Goal: Information Seeking & Learning: Learn about a topic

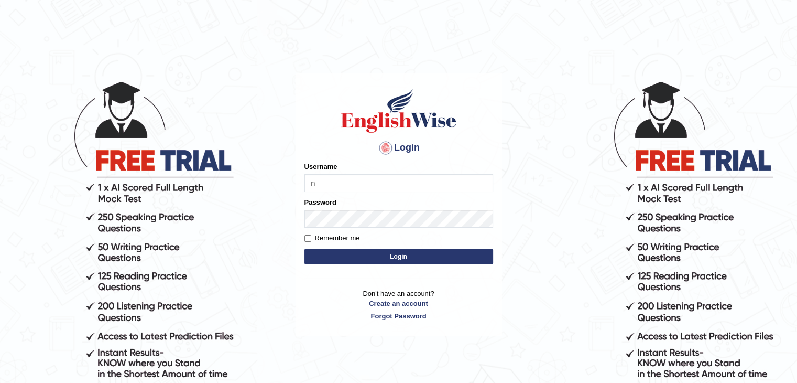
type input "NIELE"
click at [305, 249] on button "Login" at bounding box center [399, 257] width 189 height 16
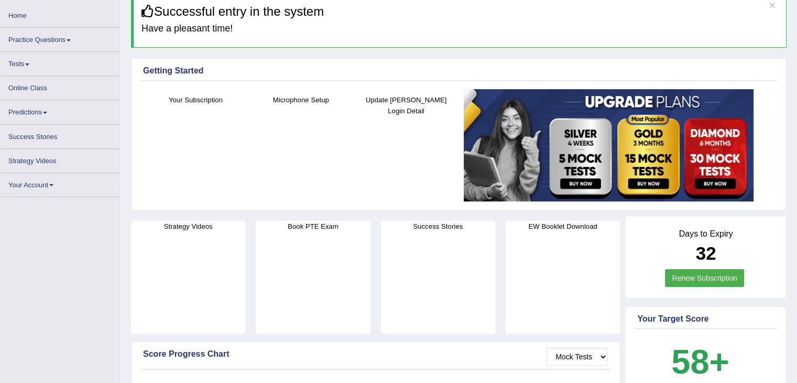
scroll to position [52, 0]
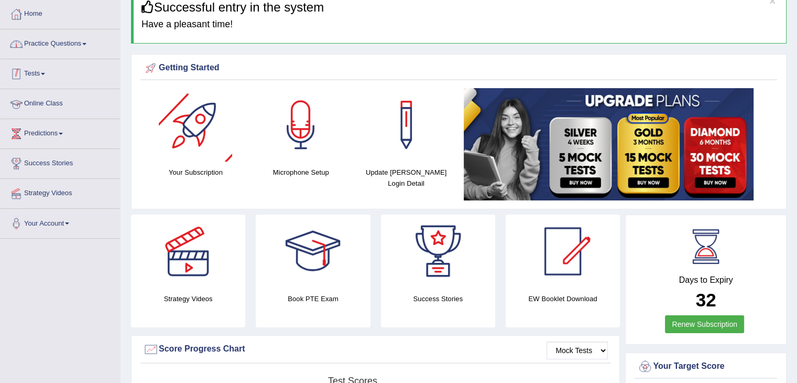
click at [75, 40] on link "Practice Questions" at bounding box center [61, 42] width 120 height 26
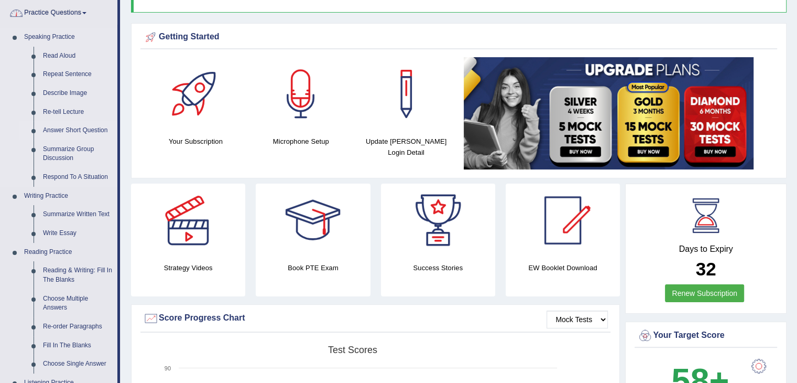
scroll to position [210, 0]
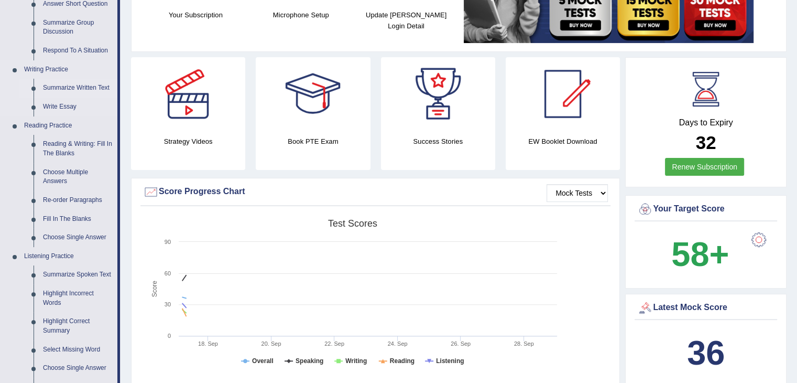
click at [70, 87] on link "Summarize Written Text" at bounding box center [77, 88] width 79 height 19
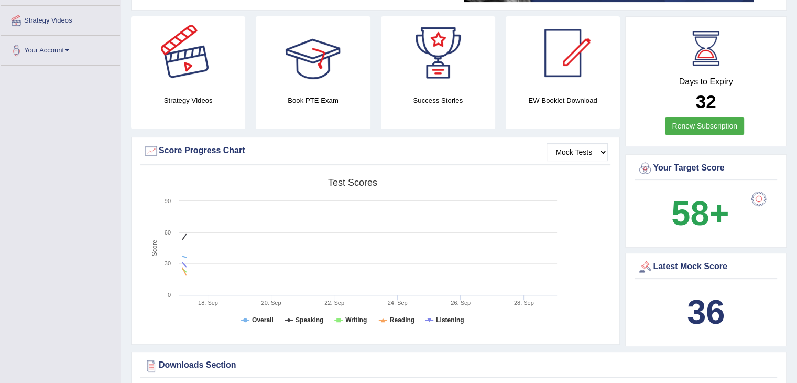
scroll to position [311, 0]
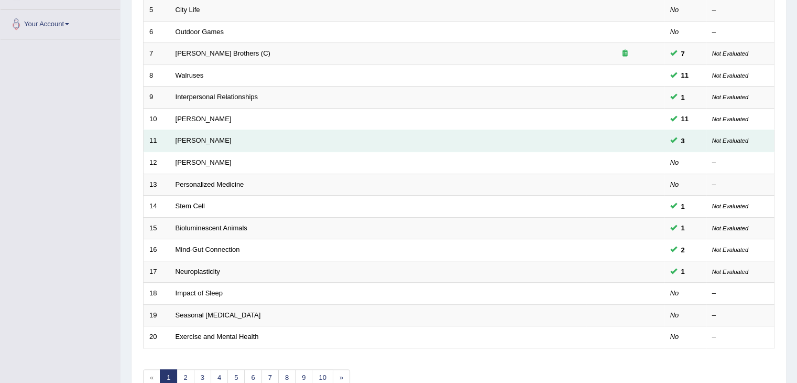
scroll to position [262, 0]
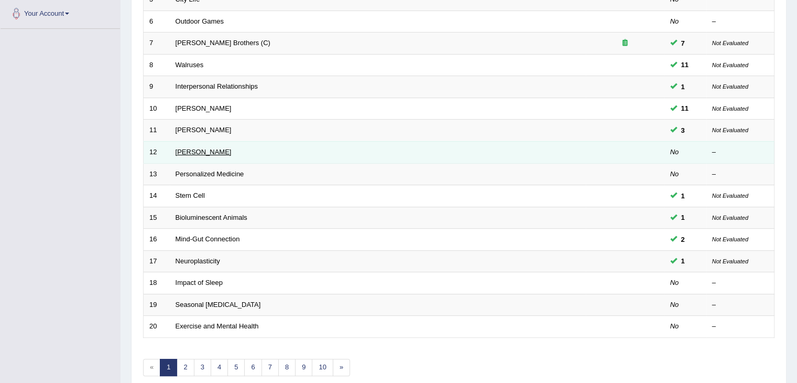
click at [212, 150] on link "[PERSON_NAME]" at bounding box center [204, 152] width 56 height 8
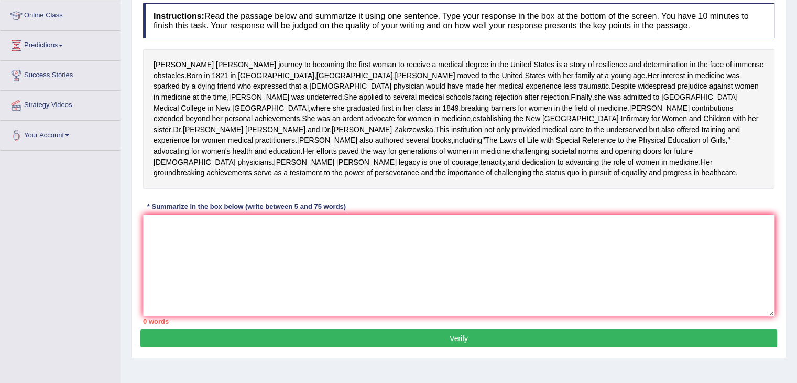
scroll to position [157, 0]
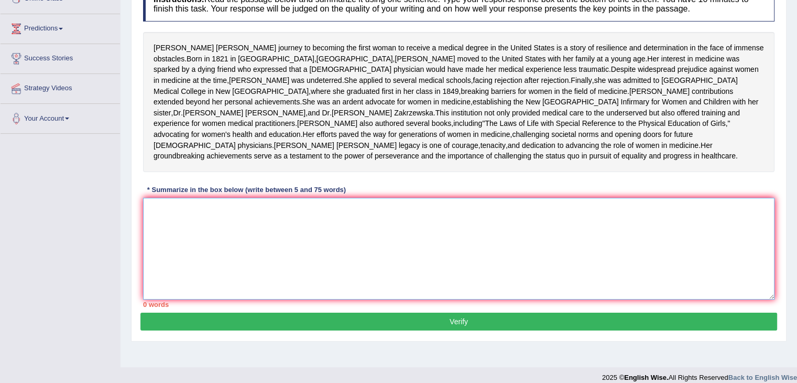
click at [289, 272] on textarea at bounding box center [459, 249] width 632 height 102
type textarea "t"
drag, startPoint x: 364, startPoint y: 168, endPoint x: 388, endPoint y: 168, distance: 24.1
click at [388, 168] on div "Elizabeth Blackwell's journey to becoming the first woman to receive a medical …" at bounding box center [459, 102] width 632 height 140
drag, startPoint x: 396, startPoint y: 170, endPoint x: 368, endPoint y: 166, distance: 29.1
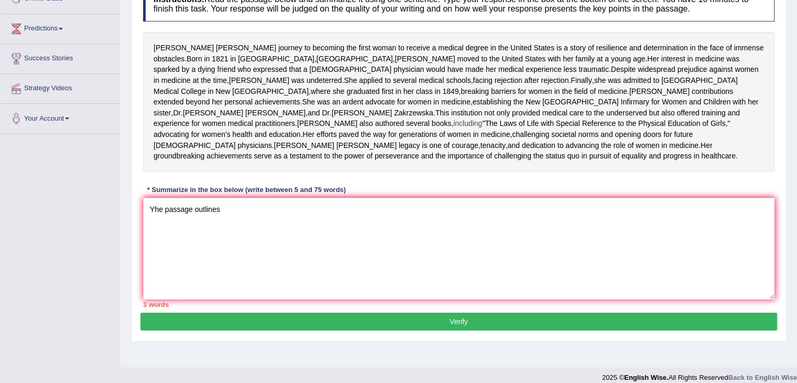
click at [454, 129] on span "including" at bounding box center [468, 123] width 29 height 11
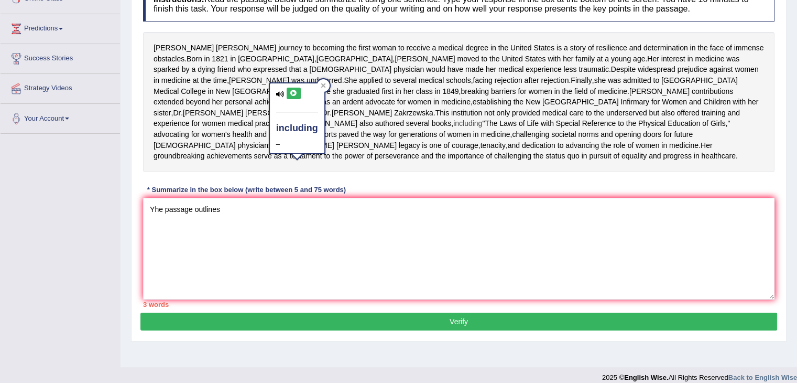
click at [454, 129] on span "including" at bounding box center [468, 123] width 29 height 11
click at [487, 145] on div "Elizabeth Blackwell's journey to becoming the first woman to receive a medical …" at bounding box center [459, 102] width 632 height 140
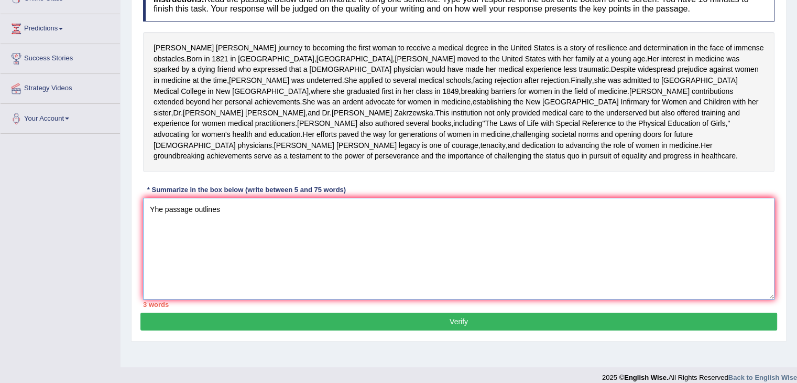
click at [329, 294] on textarea "Yhe passage outlines" at bounding box center [459, 249] width 632 height 102
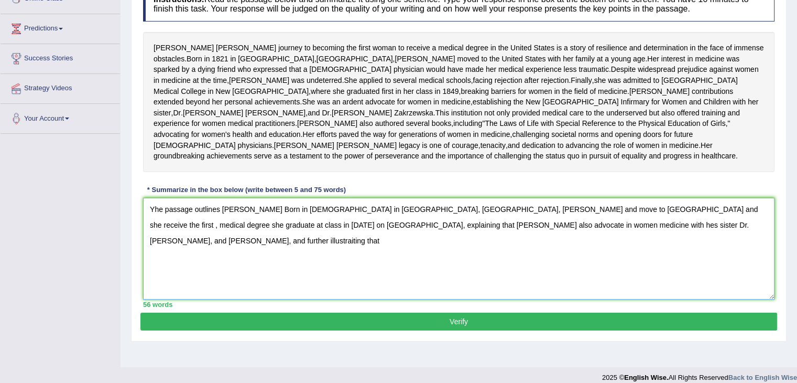
click at [728, 279] on textarea "Yhe passage outlines Elizabeth Blackwell's Born in 1821 in Bristol, Englan, Bla…" at bounding box center [459, 249] width 632 height 102
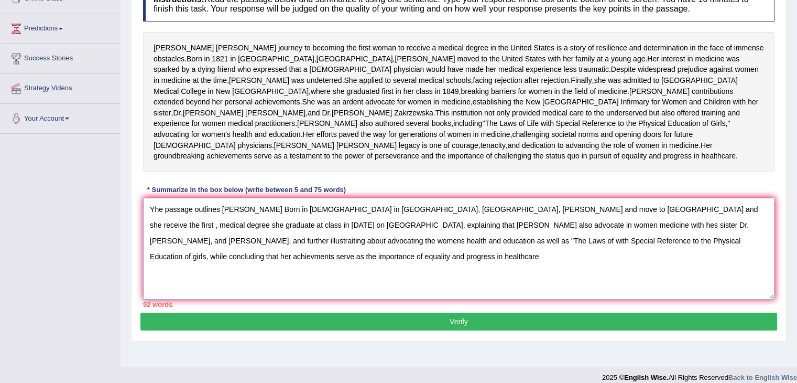
drag, startPoint x: 580, startPoint y: 262, endPoint x: 427, endPoint y: 267, distance: 153.2
click at [427, 267] on textarea "Yhe passage outlines Elizabeth Blackwell's Born in 1821 in Bristol, Englan, Bla…" at bounding box center [459, 249] width 632 height 102
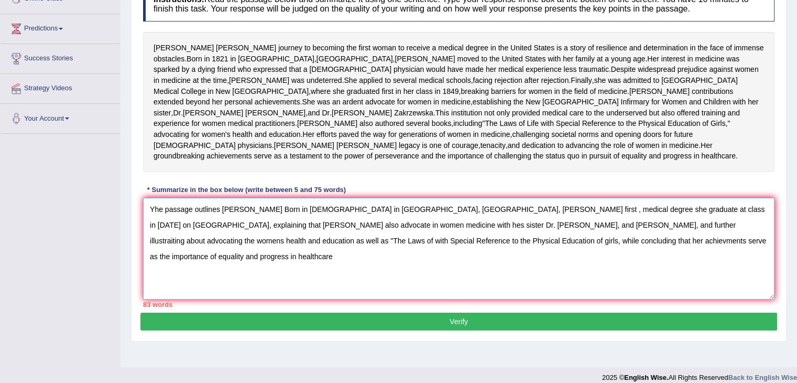
click at [499, 279] on textarea "Yhe passage outlines Elizabeth Blackwell's Born in 1821 in Bristol, Englan, Bla…" at bounding box center [459, 249] width 632 height 102
click at [155, 260] on textarea "Yhe passage outlines Elizabeth Blackwell's Born in 1821 in Bristol, Englan, Bla…" at bounding box center [459, 249] width 632 height 102
click at [444, 263] on textarea "The passage outlines Elizabeth Blackwell's Born in 1821 in Bristol, Englan, Bla…" at bounding box center [459, 249] width 632 height 102
click at [327, 279] on textarea "The passage outlines Elizabeth Blackwell's Born in 1821 in Bristol, Englan, Bla…" at bounding box center [459, 249] width 632 height 102
click at [656, 293] on textarea "The passage outlines Elizabeth Blackwell's Born in 1821 in Bristol, Englan, Bla…" at bounding box center [459, 249] width 632 height 102
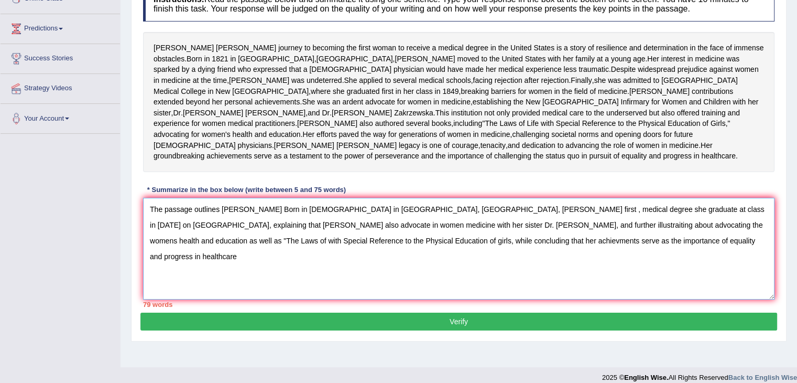
click at [656, 293] on textarea "The passage outlines Elizabeth Blackwell's Born in 1821 in Bristol, Englan, Bla…" at bounding box center [459, 249] width 632 height 102
click at [652, 296] on textarea "The passage outlines Elizabeth Blackwell's Born in 1821 in Bristol, Englan, Bla…" at bounding box center [459, 249] width 632 height 102
click at [543, 279] on textarea "The passage outlines Elizabeth Blackwell's Born in 1821 in Bristol, Englan, Bla…" at bounding box center [459, 249] width 632 height 102
click at [518, 276] on textarea "The passage outlines Elizabeth Blackwell's Born in 1821 in Bristol, Englan, Bla…" at bounding box center [459, 249] width 632 height 102
click at [201, 277] on textarea "The passage outlines Elizabeth Blackwell's Born in 1821 in Bristol, Englan, Bla…" at bounding box center [459, 249] width 632 height 102
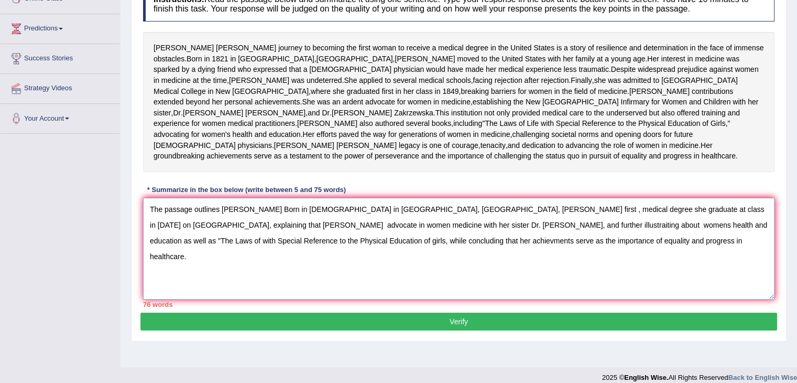
click at [629, 278] on textarea "The passage outlines Elizabeth Blackwell's Born in 1821 in Bristol, Englan, Bla…" at bounding box center [459, 249] width 632 height 102
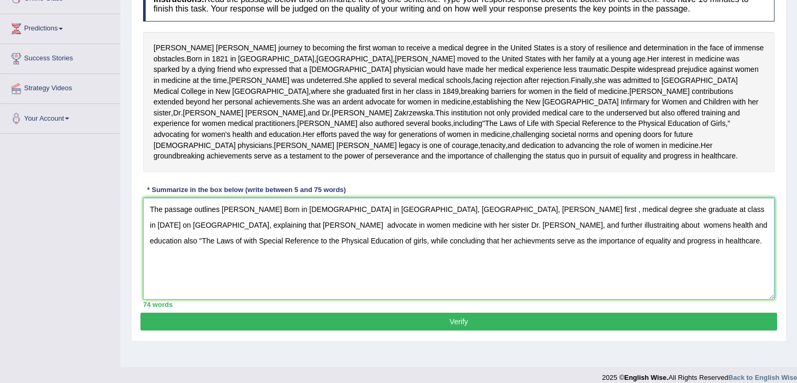
click at [286, 274] on textarea "The passage outlines Elizabeth Blackwell's Born in 1821 in Bristol, Englan, Bla…" at bounding box center [459, 249] width 632 height 102
drag, startPoint x: 189, startPoint y: 277, endPoint x: 195, endPoint y: 278, distance: 6.4
click at [189, 277] on textarea "The passage outlines Elizabeth Blackwell's Born in 1821 in Bristol, Englan, Bla…" at bounding box center [459, 249] width 632 height 102
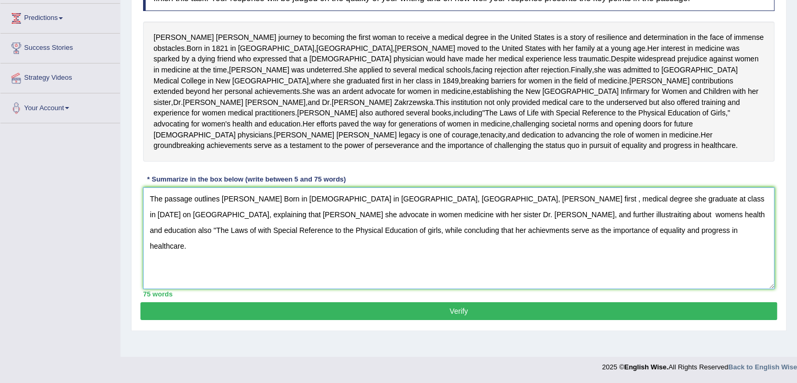
type textarea "The passage outlines Elizabeth Blackwell's Born in 1821 in Bristol, Englan, Bla…"
click at [357, 320] on button "Verify" at bounding box center [459, 311] width 637 height 18
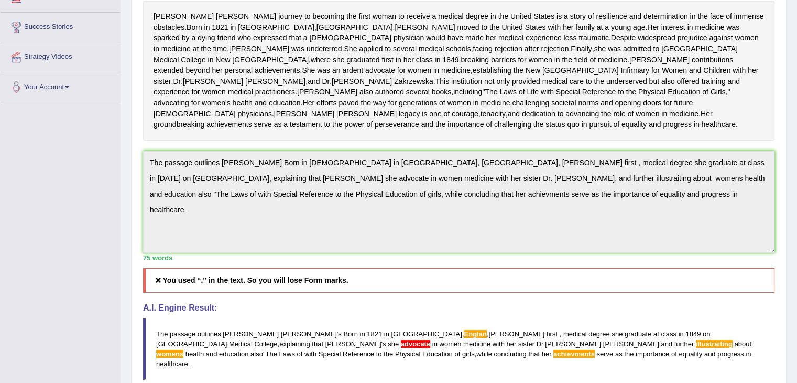
scroll to position [40, 0]
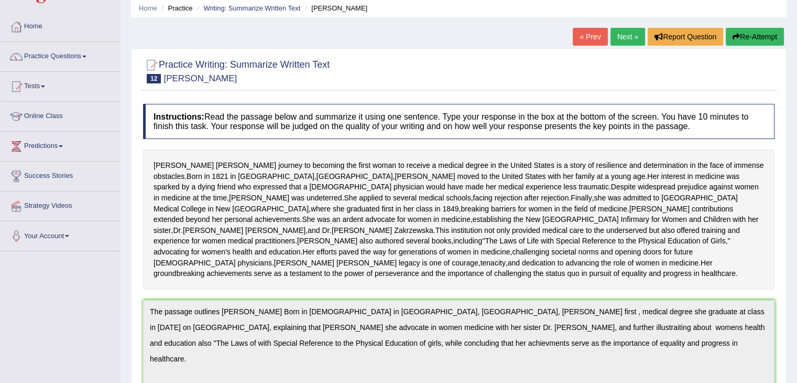
drag, startPoint x: 769, startPoint y: 24, endPoint x: 764, endPoint y: 30, distance: 8.2
click at [769, 24] on div "Home Practice Writing: Summarize Written Text Elizabeth Blackwell « Prev Next »…" at bounding box center [459, 330] width 677 height 741
click at [762, 31] on button "Re-Attempt" at bounding box center [755, 37] width 58 height 18
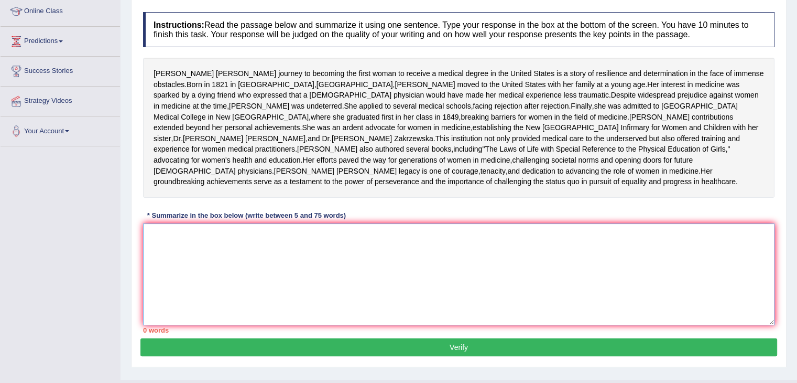
paste textarea "The passage outlines [PERSON_NAME] Born in [DEMOGRAPHIC_DATA] in [GEOGRAPHIC_DA…"
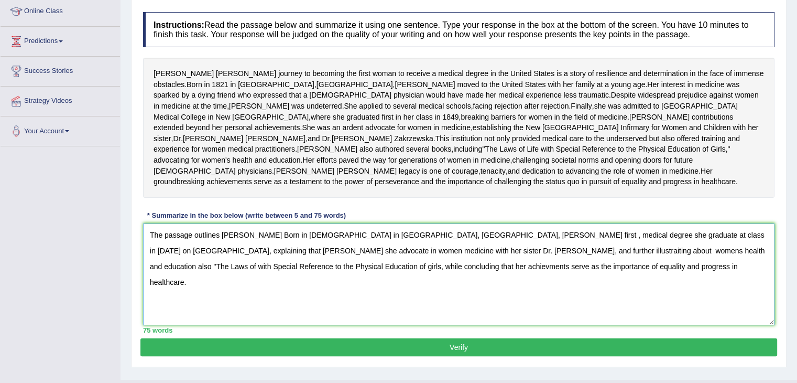
click at [353, 308] on textarea "The passage outlines [PERSON_NAME] Born in [DEMOGRAPHIC_DATA] in [GEOGRAPHIC_DA…" at bounding box center [459, 274] width 632 height 102
click at [354, 309] on textarea "The passage outlines [PERSON_NAME] Born in [DEMOGRAPHIC_DATA] in [GEOGRAPHIC_DA…" at bounding box center [459, 274] width 632 height 102
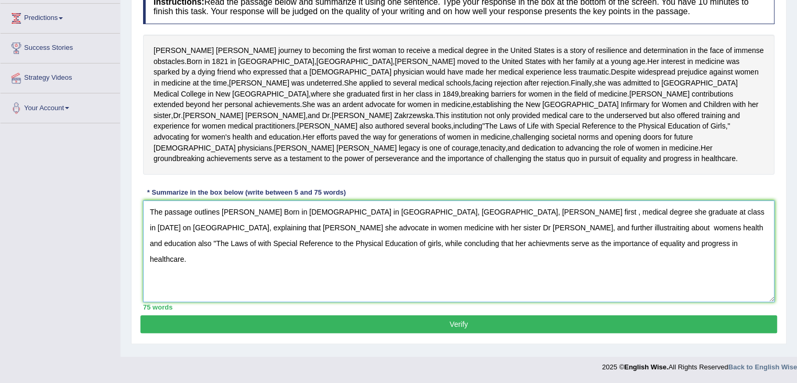
scroll to position [197, 0]
type textarea "The passage outlines [PERSON_NAME] Born in [DEMOGRAPHIC_DATA] in [GEOGRAPHIC_DA…"
click at [371, 333] on button "Verify" at bounding box center [459, 324] width 637 height 18
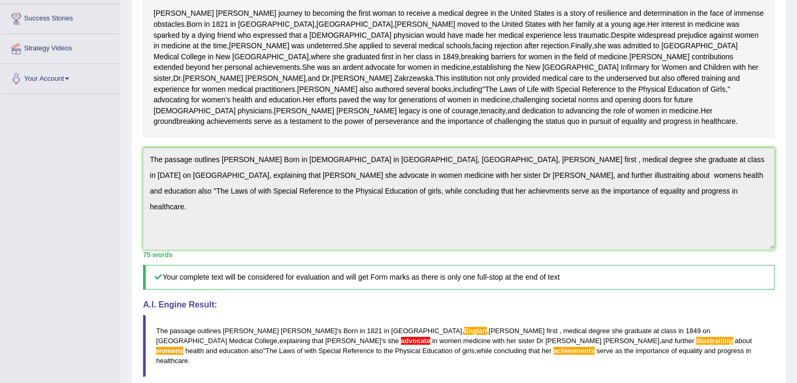
scroll to position [0, 0]
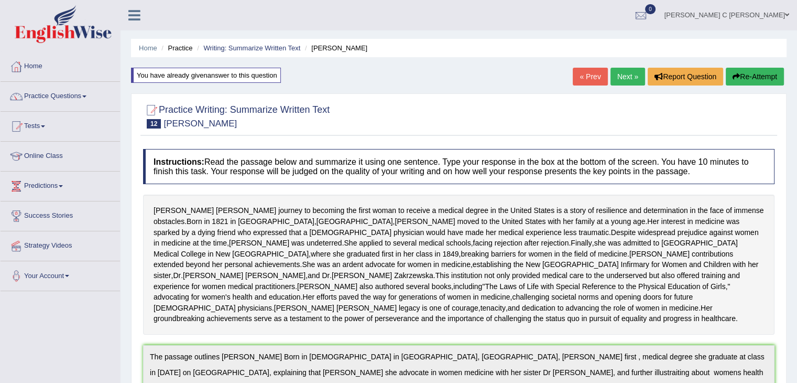
click at [743, 75] on button "Re-Attempt" at bounding box center [755, 77] width 58 height 18
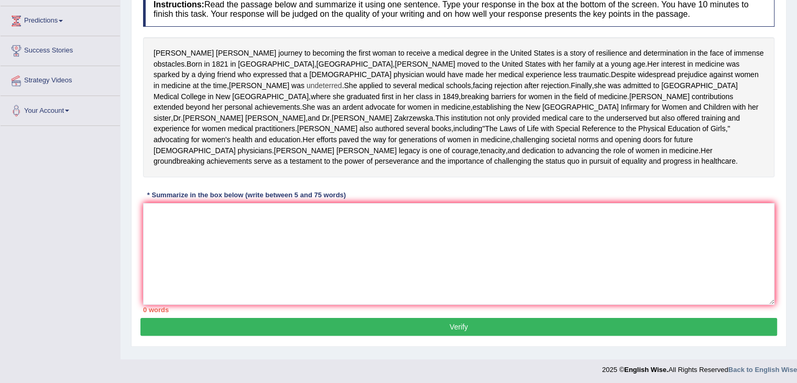
scroll to position [166, 0]
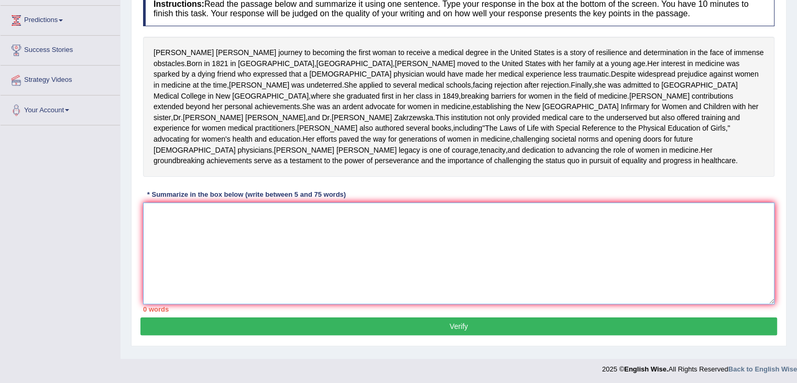
paste textarea "The passage outlines Elizabeth Blackwell's Born in 1821 in Bristol, Englan, Bla…"
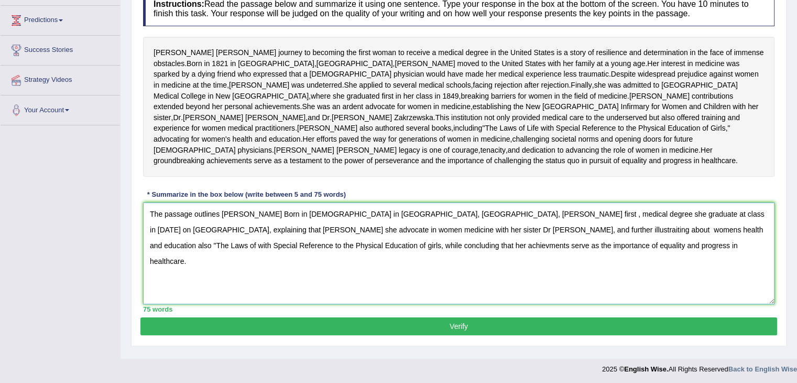
click at [391, 267] on textarea "The passage outlines Elizabeth Blackwell's Born in 1821 in Bristol, Englan, Bla…" at bounding box center [459, 253] width 632 height 102
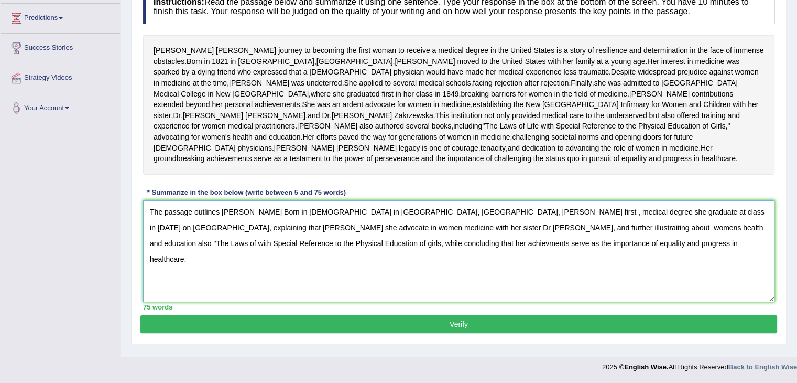
type textarea "The passage outlines Elizabeth Blackwell's Born in 1821 in Bristol, England, Bl…"
click at [453, 330] on button "Verify" at bounding box center [459, 324] width 637 height 18
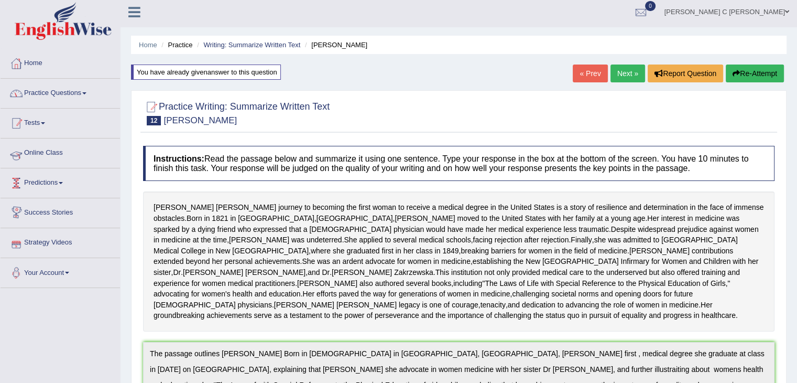
scroll to position [0, 0]
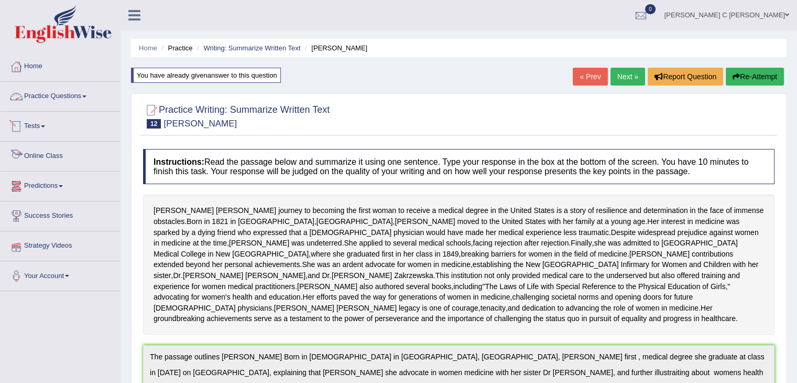
click at [69, 106] on link "Practice Questions" at bounding box center [61, 95] width 120 height 26
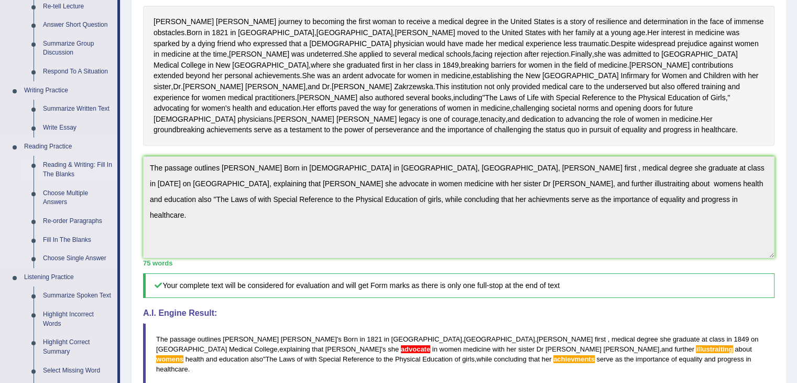
scroll to position [210, 0]
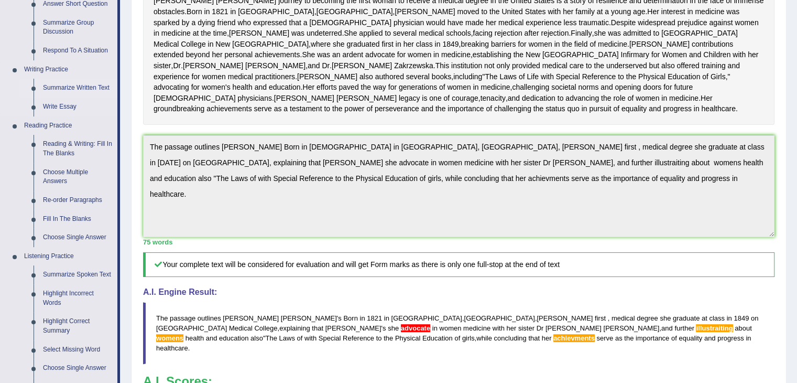
click at [90, 82] on link "Summarize Written Text" at bounding box center [77, 88] width 79 height 19
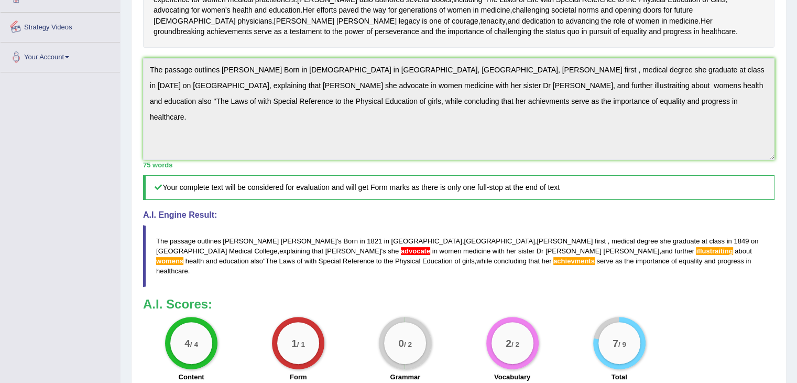
scroll to position [312, 0]
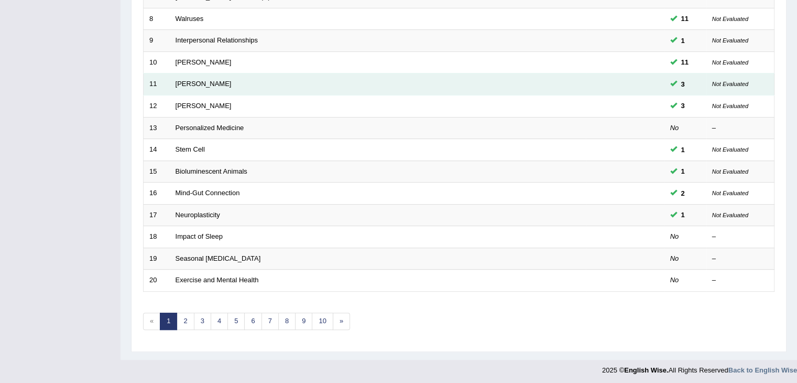
scroll to position [308, 0]
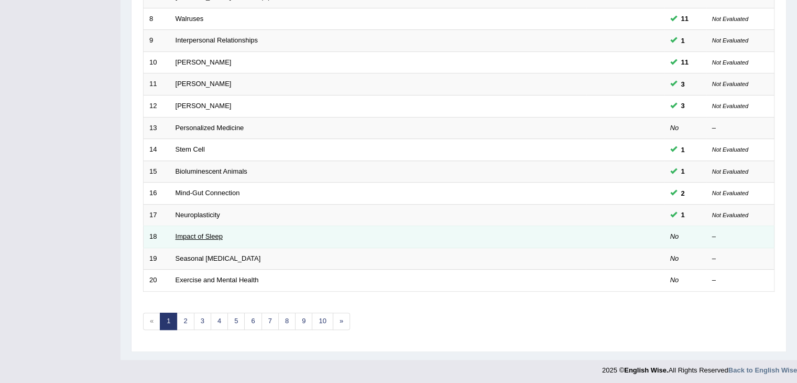
click at [217, 235] on link "Impact of Sleep" at bounding box center [199, 236] width 47 height 8
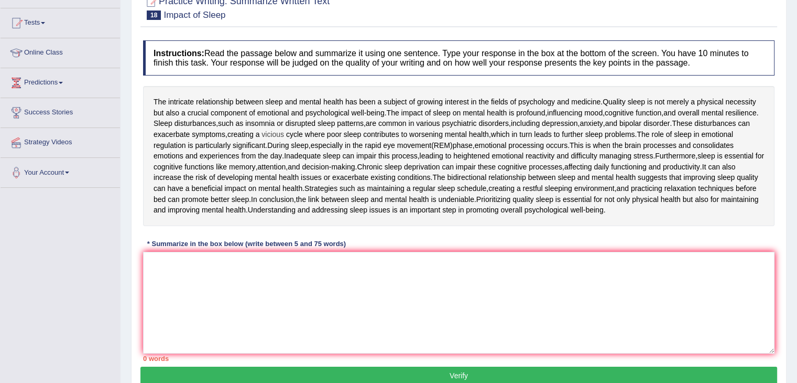
scroll to position [105, 0]
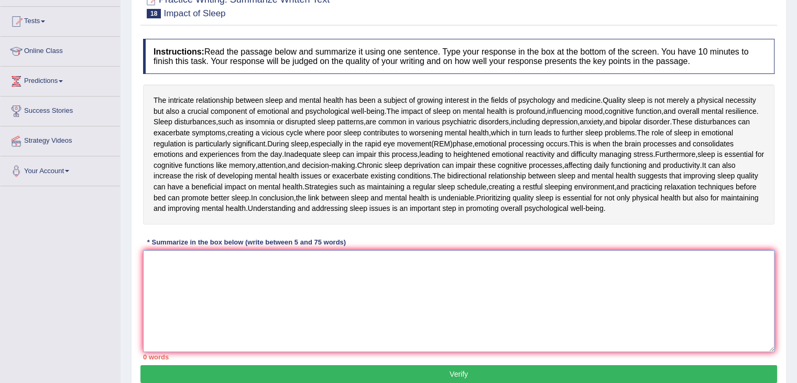
click at [315, 250] on textarea at bounding box center [459, 301] width 632 height 102
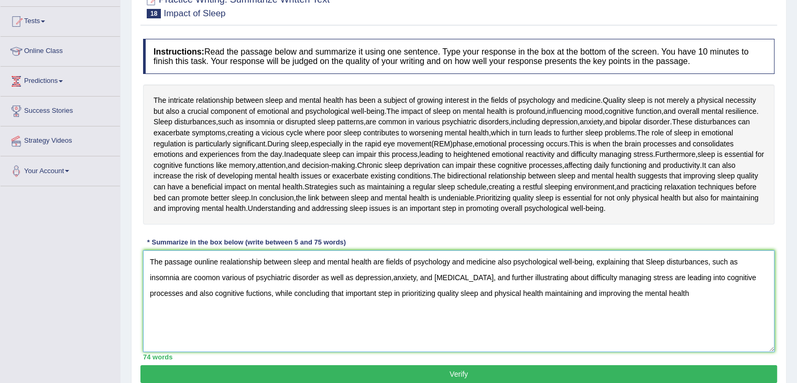
click at [697, 291] on textarea "The passage ounline realationship between sleep and mental health are fields of…" at bounding box center [459, 301] width 632 height 102
click at [642, 292] on textarea "The passage ounline realationship between sleep and mental health are fields of…" at bounding box center [459, 301] width 632 height 102
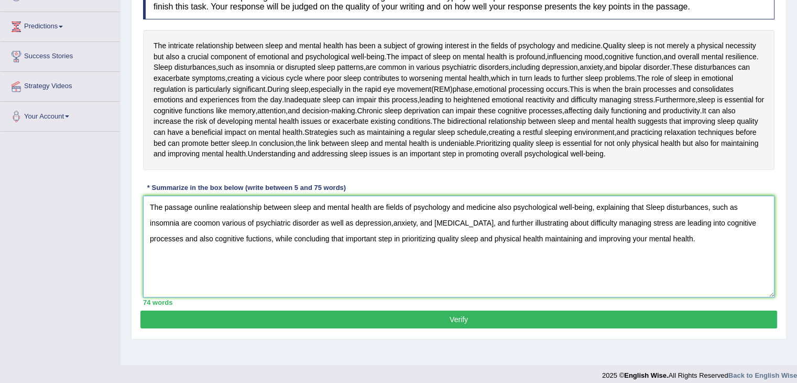
scroll to position [168, 0]
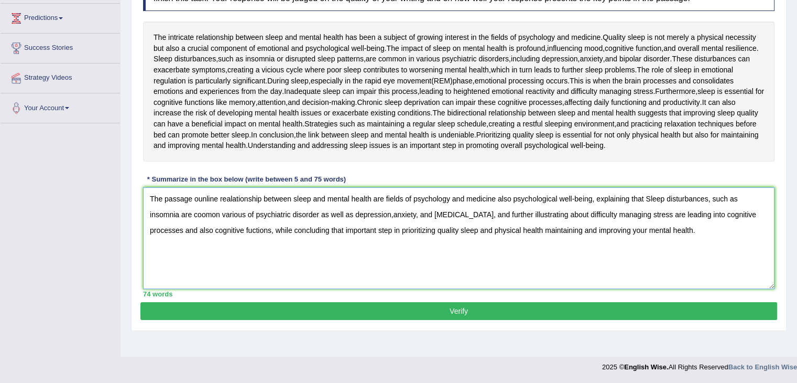
type textarea "The passage ounline realationship between sleep and mental health are fields of…"
click at [522, 299] on div "Instructions: Read the passage below and summarize it using one sentence. Type …" at bounding box center [459, 136] width 637 height 331
click at [522, 307] on button "Verify" at bounding box center [459, 311] width 637 height 18
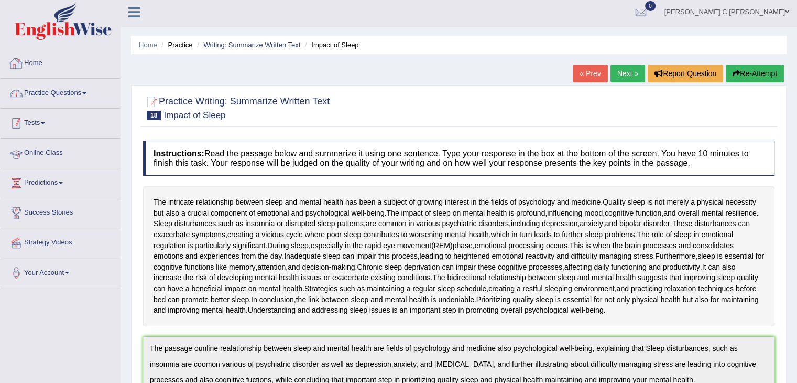
scroll to position [0, 0]
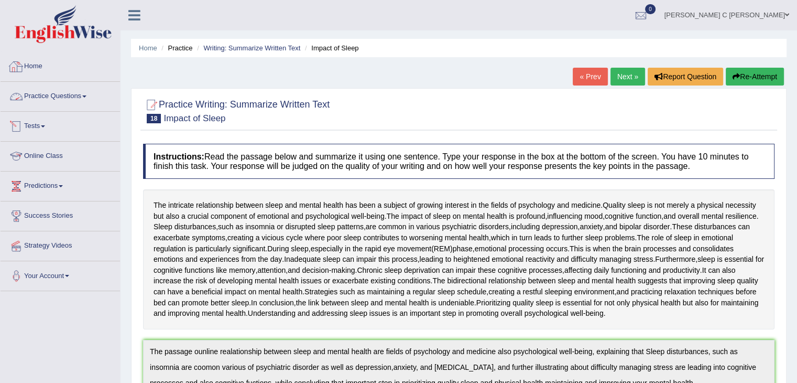
click at [78, 94] on link "Practice Questions" at bounding box center [61, 95] width 120 height 26
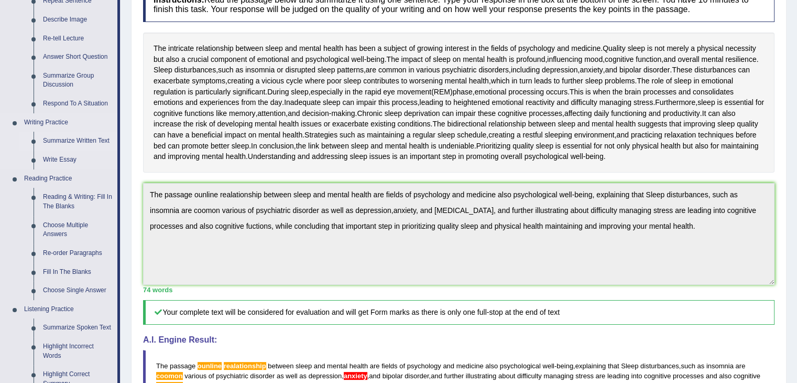
scroll to position [157, 0]
click at [67, 201] on link "Reading & Writing: Fill In The Blanks" at bounding box center [77, 201] width 79 height 28
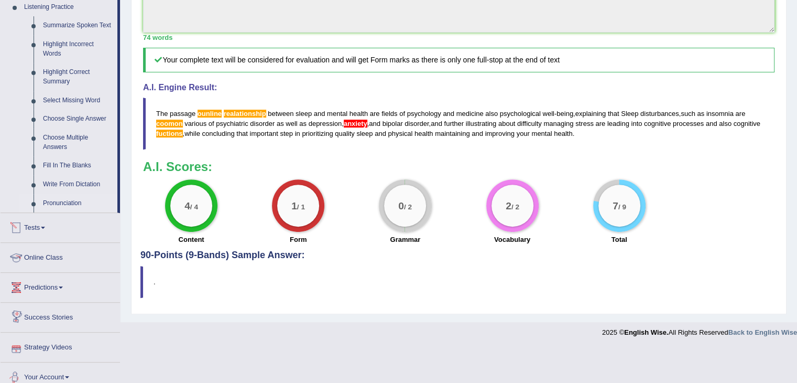
scroll to position [373, 0]
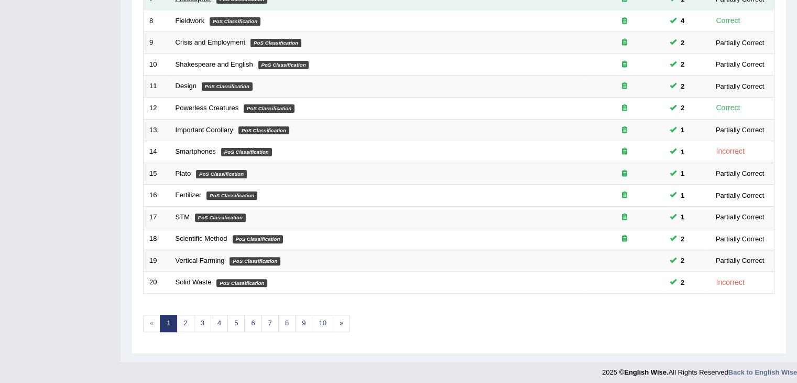
scroll to position [308, 0]
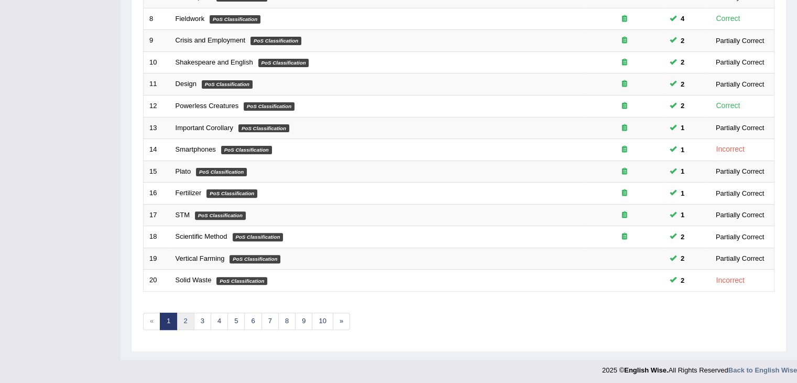
click at [188, 319] on link "2" at bounding box center [185, 320] width 17 height 17
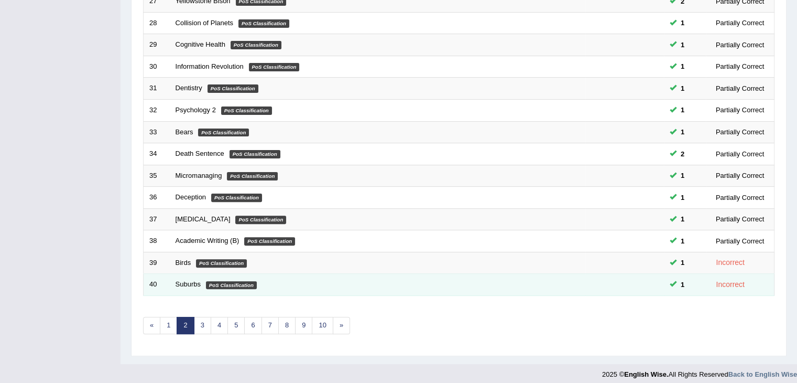
scroll to position [308, 0]
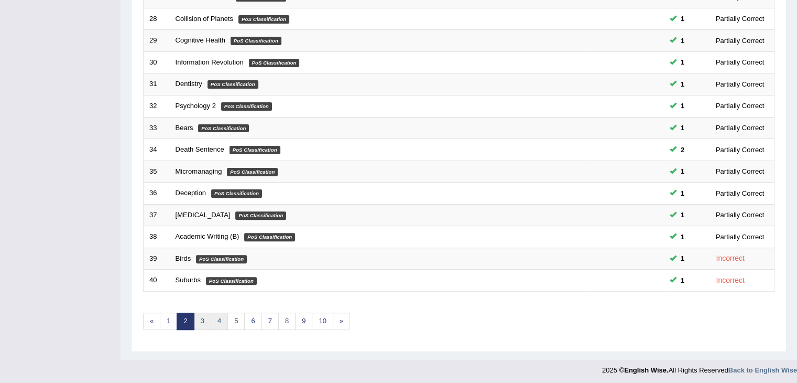
click at [211, 315] on link "4" at bounding box center [219, 320] width 17 height 17
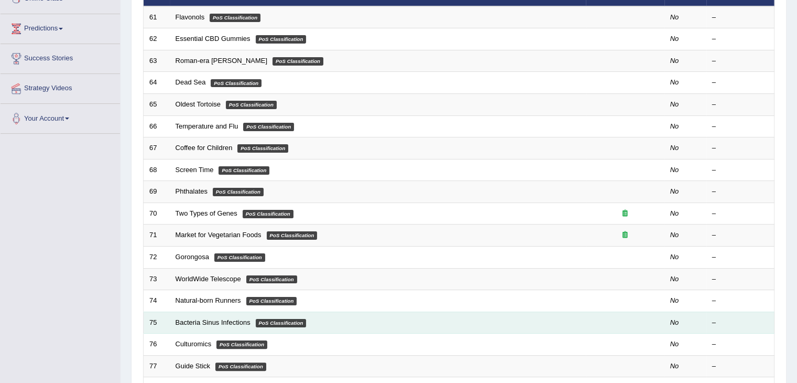
scroll to position [308, 0]
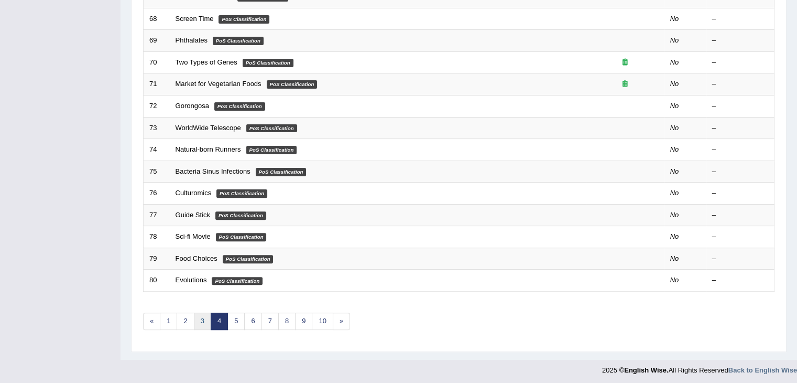
click at [202, 320] on link "3" at bounding box center [202, 320] width 17 height 17
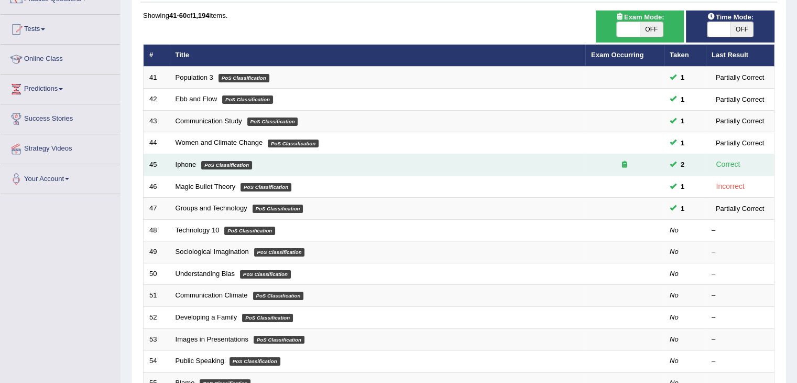
scroll to position [157, 0]
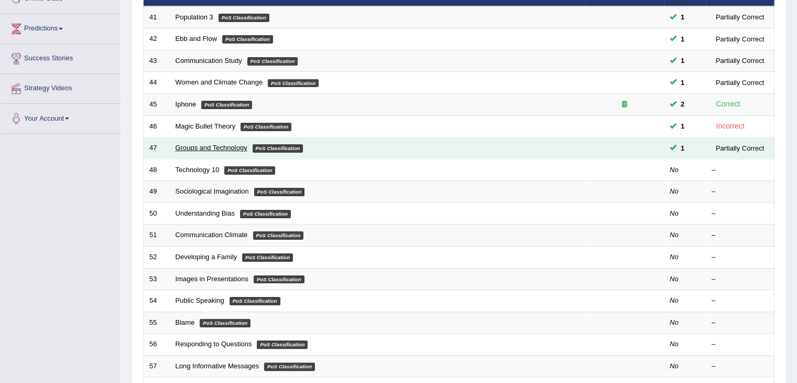
click at [195, 148] on link "Groups and Technology" at bounding box center [212, 148] width 72 height 8
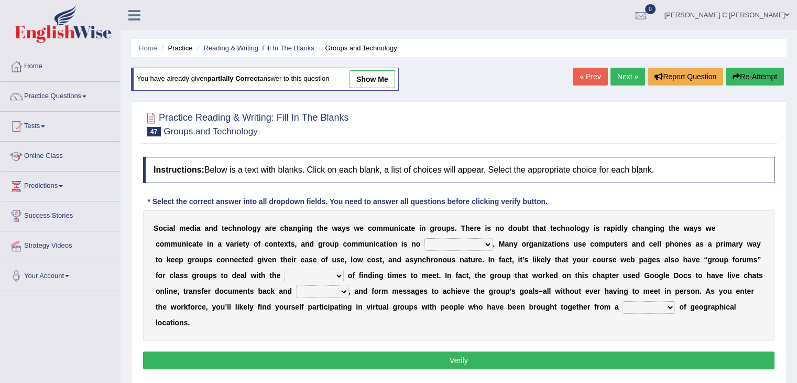
click at [478, 243] on select "exception exemplification extradition excursion" at bounding box center [459, 244] width 68 height 13
select select "exception"
click at [425, 238] on select "exception exemplification extradition excursion" at bounding box center [459, 244] width 68 height 13
click at [325, 273] on select "localities liabilities complexities causalities" at bounding box center [314, 275] width 59 height 13
click at [285, 269] on select "localities liabilities complexities causalities" at bounding box center [314, 275] width 59 height 13
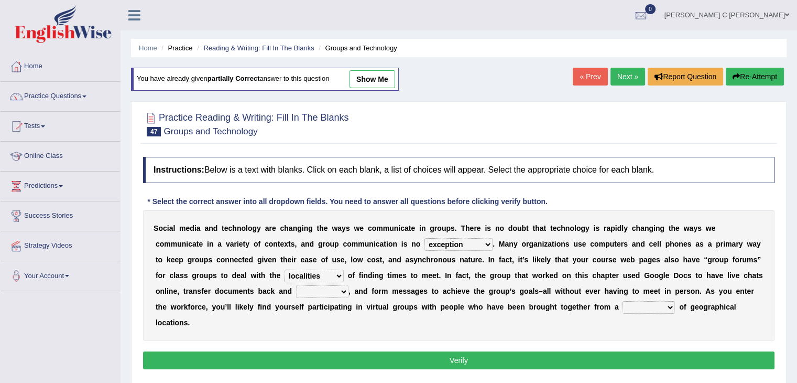
click at [322, 278] on select "localities liabilities complexities causalities" at bounding box center [314, 275] width 59 height 13
select select "liabilities"
click at [285, 269] on select "localities liabilities complexities causalities" at bounding box center [314, 275] width 59 height 13
click at [329, 277] on select "localities liabilities complexities causalities" at bounding box center [314, 275] width 59 height 13
click at [338, 275] on select "localities liabilities complexities causalities" at bounding box center [314, 275] width 59 height 13
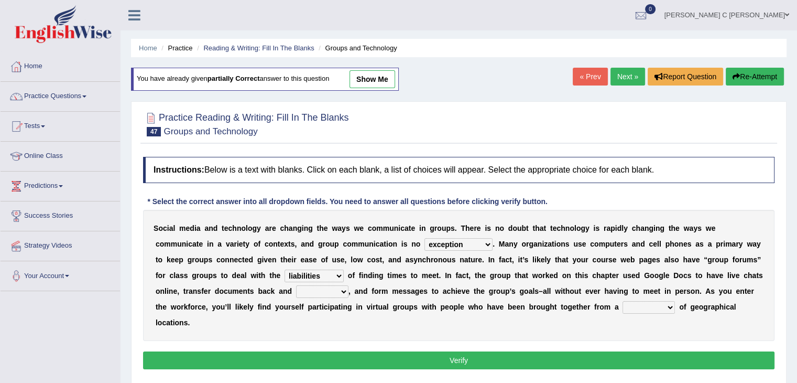
click at [310, 290] on select "fill forth toward beyond" at bounding box center [322, 291] width 52 height 13
select select "forth"
click at [296, 285] on select "fill forth toward beyond" at bounding box center [322, 291] width 52 height 13
click at [348, 275] on b "o" at bounding box center [350, 275] width 5 height 8
click at [340, 274] on select "localities liabilities complexities causalities" at bounding box center [314, 275] width 59 height 13
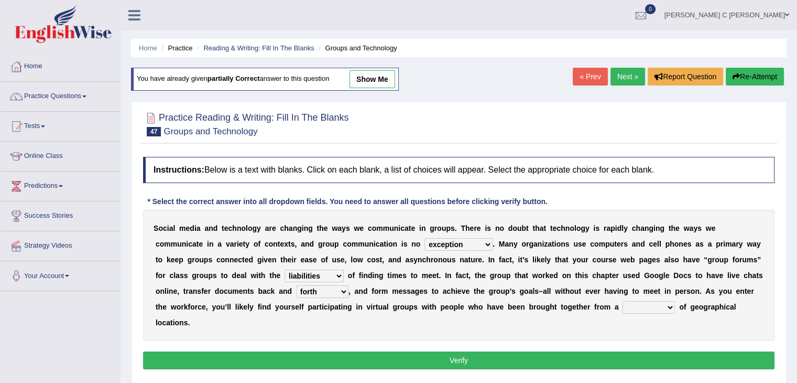
select select "causalities"
click at [285, 269] on select "localities liabilities complexities causalities" at bounding box center [314, 275] width 59 height 13
click at [652, 305] on select "form variety kind variation" at bounding box center [649, 307] width 52 height 13
click at [623, 301] on select "form variety kind variation" at bounding box center [649, 307] width 52 height 13
click at [667, 303] on select "form variety kind variation" at bounding box center [649, 307] width 52 height 13
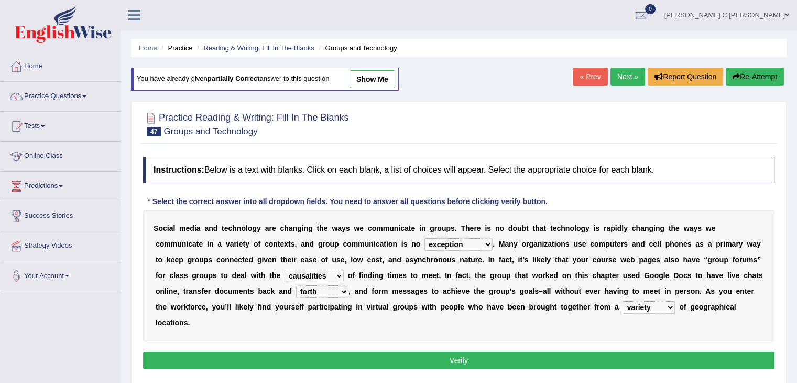
select select "kind"
click at [623, 301] on select "form variety kind variation" at bounding box center [649, 307] width 52 height 13
click at [646, 359] on button "Verify" at bounding box center [459, 360] width 632 height 18
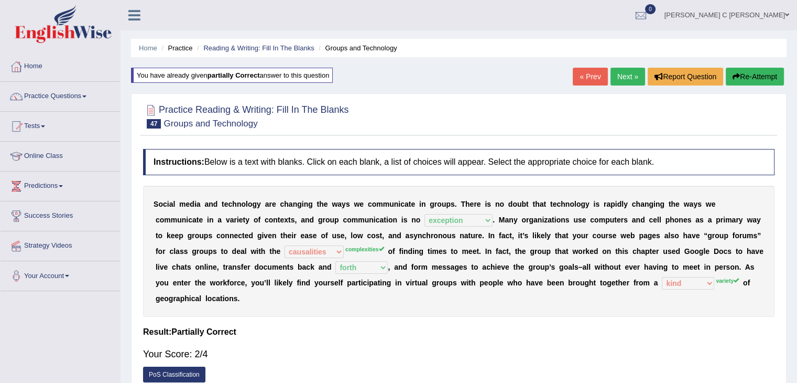
click at [624, 74] on link "Next »" at bounding box center [628, 77] width 35 height 18
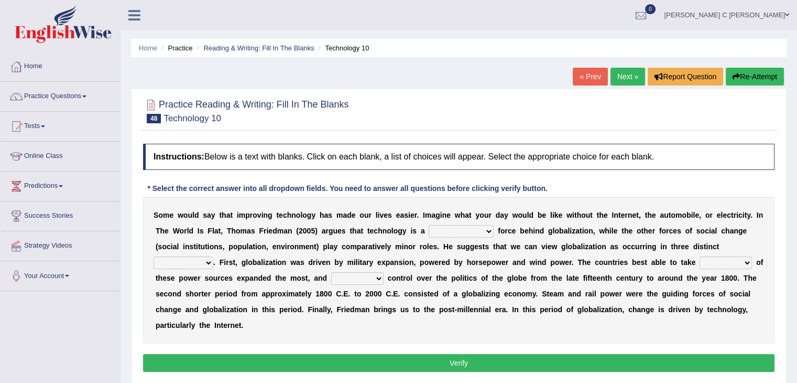
click at [460, 232] on select "driving demeaning distinguishing demanding" at bounding box center [461, 231] width 65 height 13
select select "driving"
click at [429, 225] on select "driving demeaning distinguishing demanding" at bounding box center [461, 231] width 65 height 13
click at [207, 259] on select "periods periodicals perspectives perceptions" at bounding box center [184, 262] width 60 height 13
select select "periods"
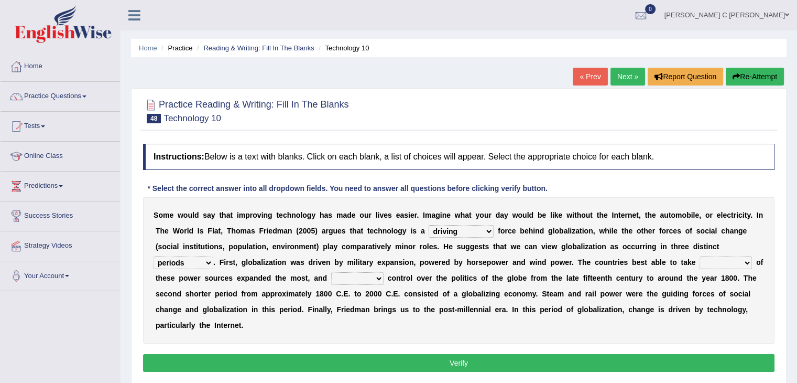
click at [154, 256] on select "periods periodicals perspectives perceptions" at bounding box center [184, 262] width 60 height 13
click at [718, 262] on select "action advantage account care" at bounding box center [726, 262] width 52 height 13
select select "action"
click at [700, 256] on select "action advantage account care" at bounding box center [726, 262] width 52 height 13
click at [352, 276] on select "exist extract exert expect" at bounding box center [357, 278] width 52 height 13
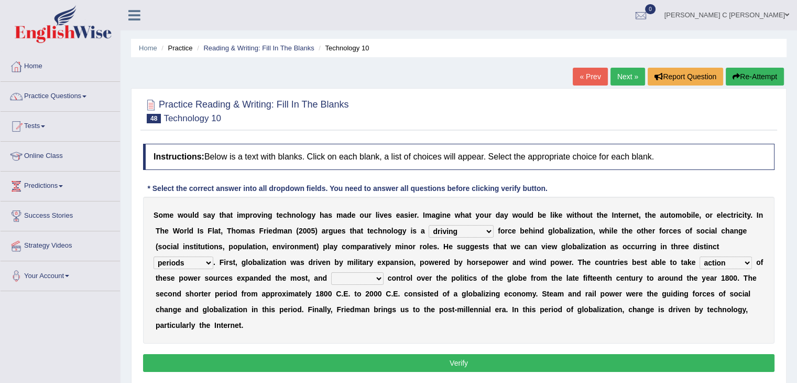
click at [331, 272] on select "exist extract exert expect" at bounding box center [357, 278] width 52 height 13
click at [365, 275] on select "exist extract exert expect" at bounding box center [357, 278] width 52 height 13
select select "extract"
click at [331, 272] on select "exist extract exert expect" at bounding box center [357, 278] width 52 height 13
click at [369, 277] on select "exist extract exert expect" at bounding box center [357, 278] width 52 height 13
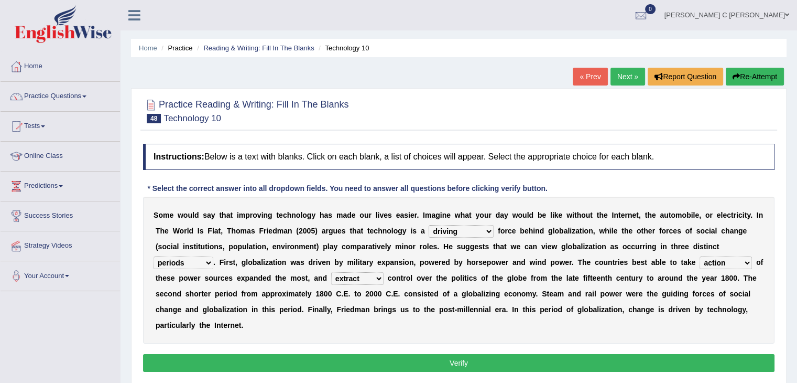
click at [369, 277] on select "exist extract exert expect" at bounding box center [357, 278] width 52 height 13
click at [373, 366] on button "Verify" at bounding box center [459, 363] width 632 height 18
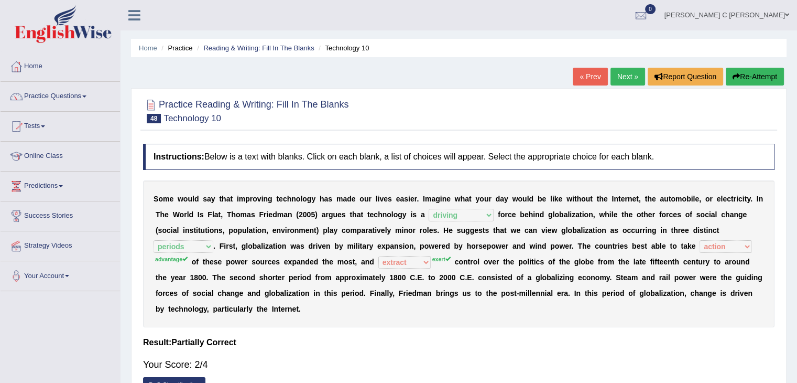
click at [752, 77] on button "Re-Attempt" at bounding box center [755, 77] width 58 height 18
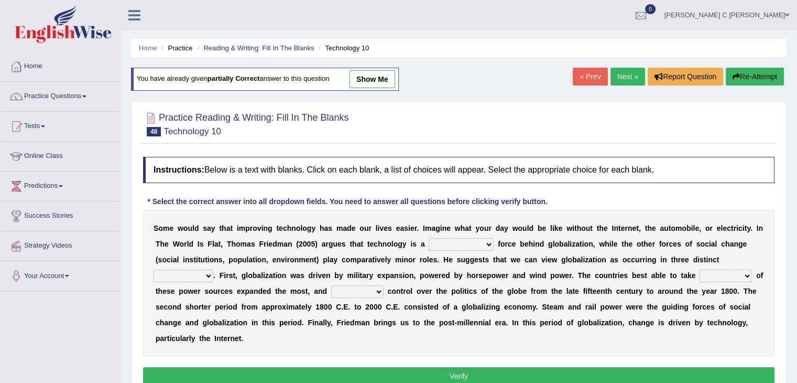
click at [706, 274] on select "action advantage account care" at bounding box center [726, 275] width 52 height 13
click at [66, 76] on li "Home" at bounding box center [61, 67] width 120 height 30
click at [79, 93] on link "Practice Questions" at bounding box center [61, 95] width 120 height 26
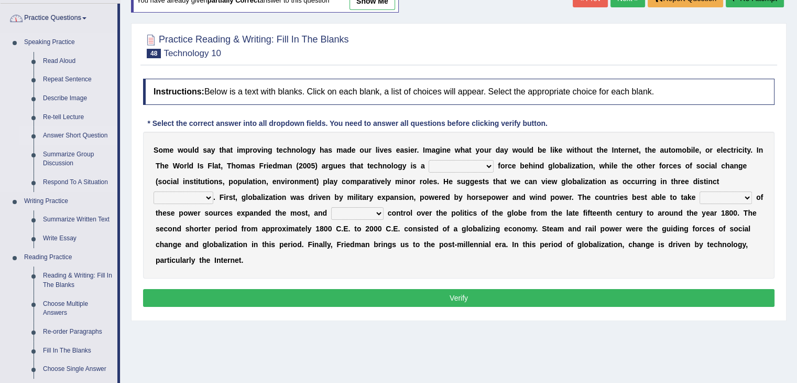
scroll to position [157, 0]
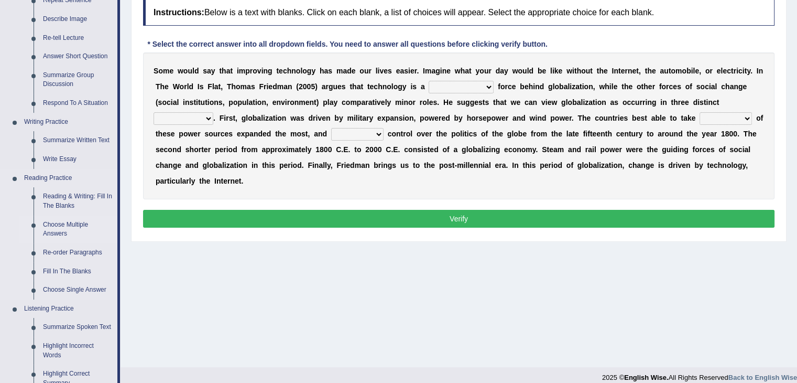
click at [47, 227] on link "Choose Multiple Answers" at bounding box center [77, 229] width 79 height 28
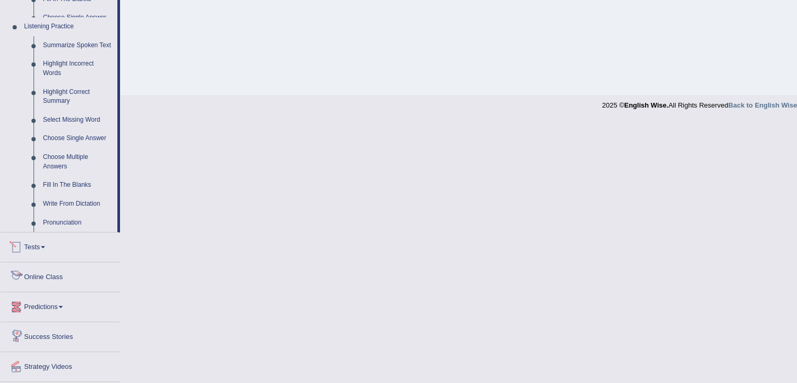
scroll to position [396, 0]
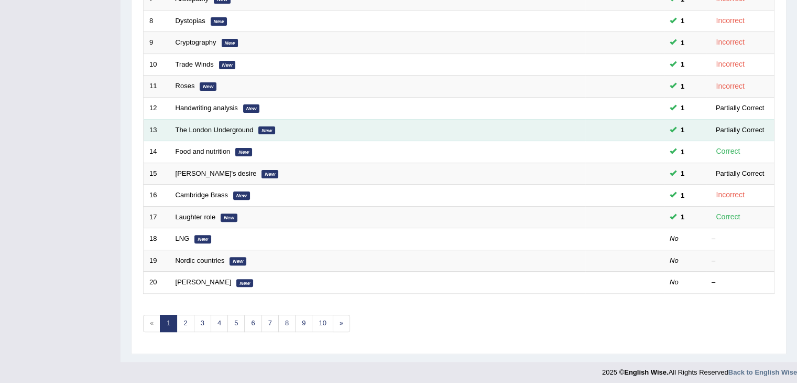
scroll to position [308, 0]
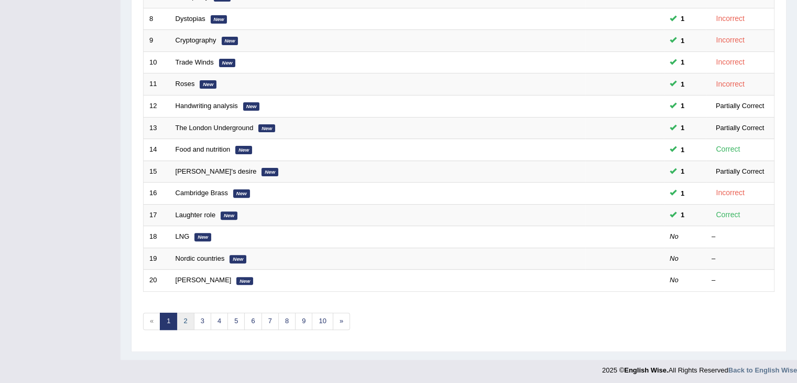
click at [185, 315] on link "2" at bounding box center [185, 320] width 17 height 17
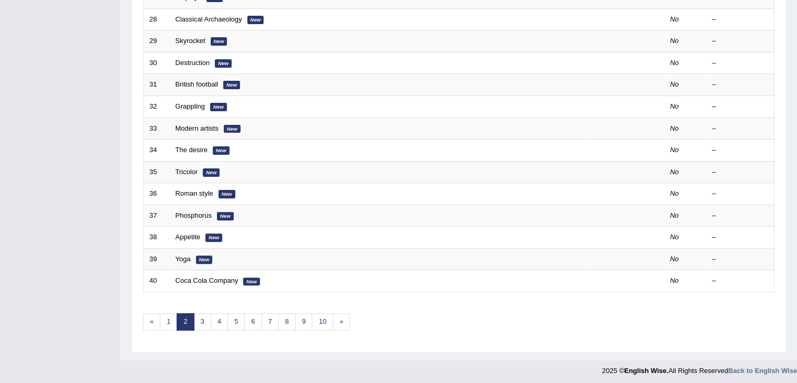
scroll to position [308, 0]
click at [171, 321] on link "1" at bounding box center [168, 320] width 17 height 17
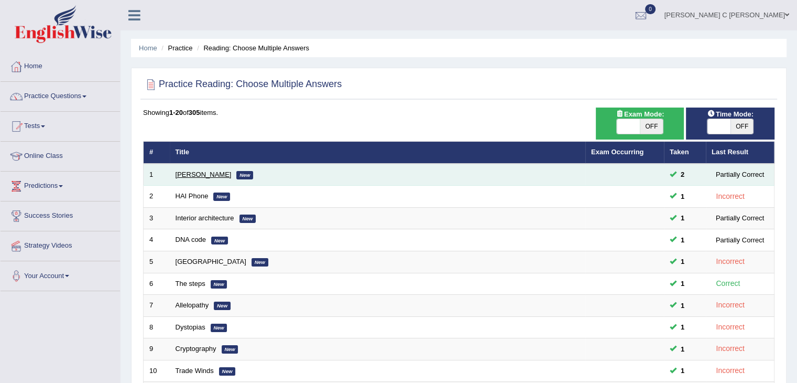
click at [191, 177] on link "Damian Scarf" at bounding box center [204, 174] width 56 height 8
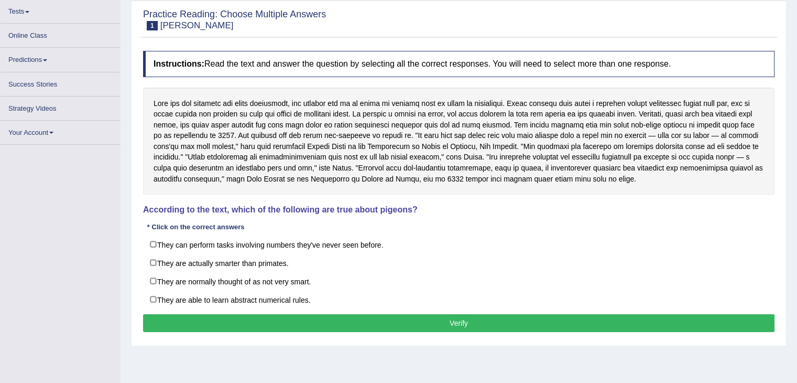
scroll to position [118, 0]
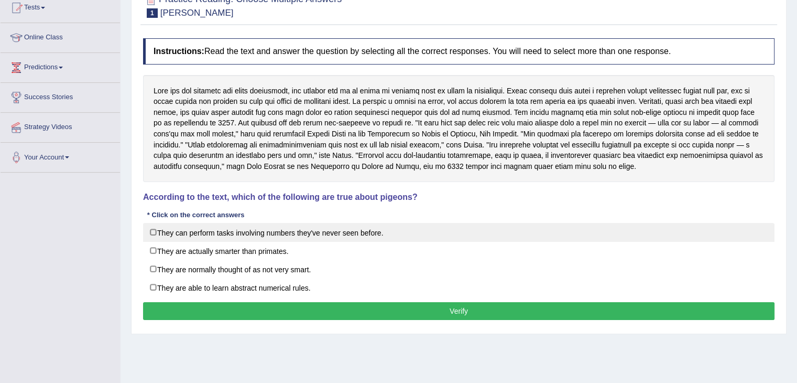
click at [230, 232] on label "They can perform tasks involving numbers they've never seen before." at bounding box center [459, 232] width 632 height 19
checkbox input "true"
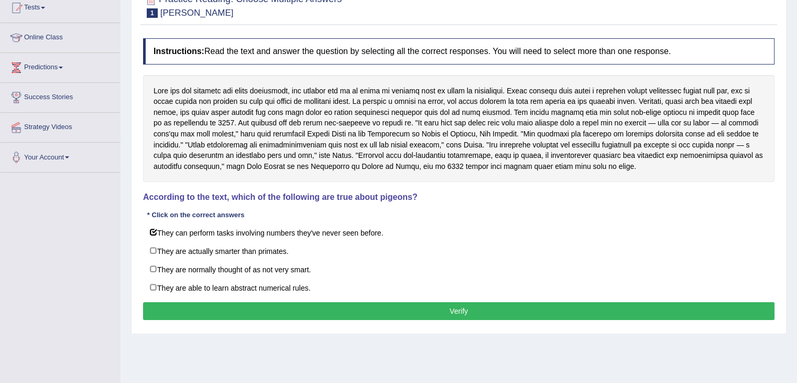
drag, startPoint x: 411, startPoint y: 305, endPoint x: 403, endPoint y: 301, distance: 9.0
click at [409, 305] on button "Verify" at bounding box center [459, 311] width 632 height 18
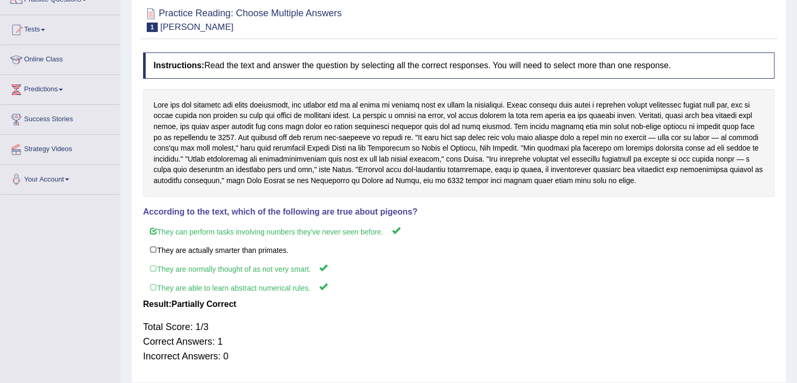
scroll to position [63, 0]
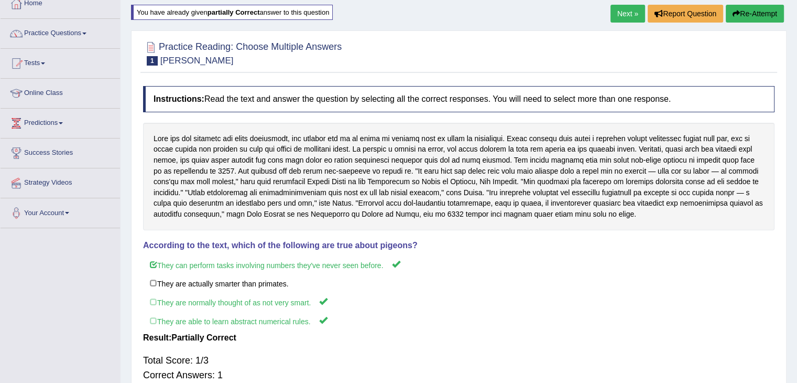
drag, startPoint x: 627, startPoint y: 15, endPoint x: 618, endPoint y: 20, distance: 10.8
click at [627, 15] on link "Next »" at bounding box center [628, 14] width 35 height 18
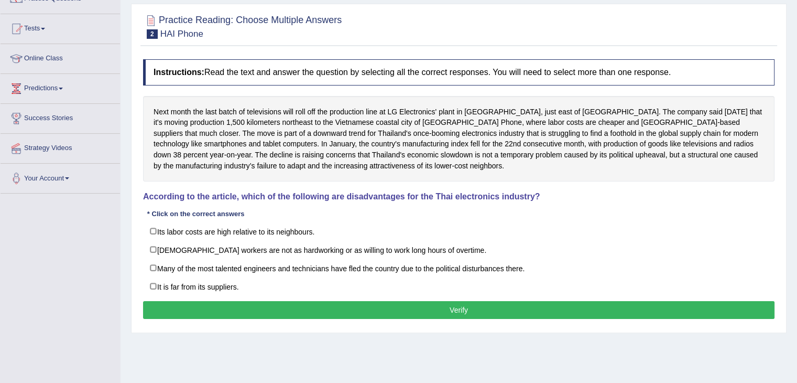
scroll to position [105, 0]
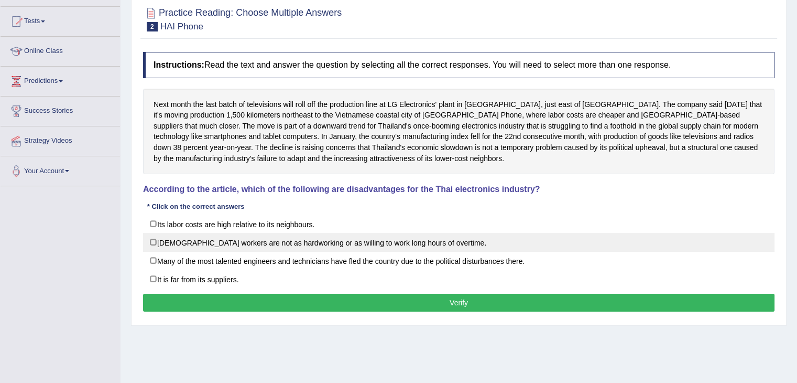
drag, startPoint x: 283, startPoint y: 242, endPoint x: 296, endPoint y: 241, distance: 13.1
click at [283, 241] on label "Thai workers are not as hardworking or as willing to work long hours of overtim…" at bounding box center [459, 242] width 632 height 19
checkbox input "true"
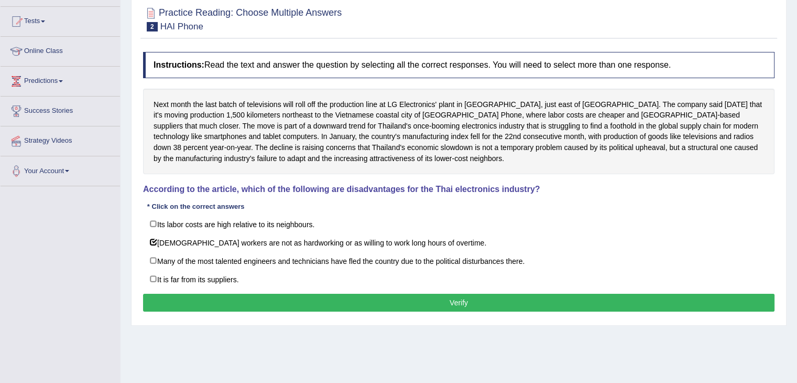
drag, startPoint x: 380, startPoint y: 288, endPoint x: 388, endPoint y: 297, distance: 12.6
click at [380, 288] on div "Instructions: Read the text and answer the question by selecting all the correc…" at bounding box center [459, 183] width 637 height 273
click at [389, 298] on button "Verify" at bounding box center [459, 303] width 632 height 18
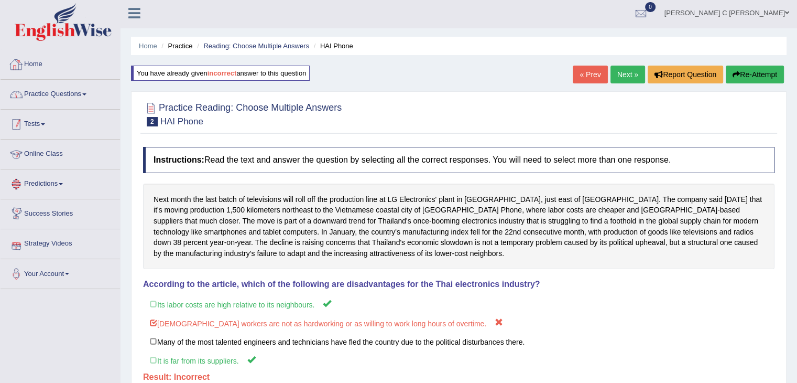
scroll to position [0, 0]
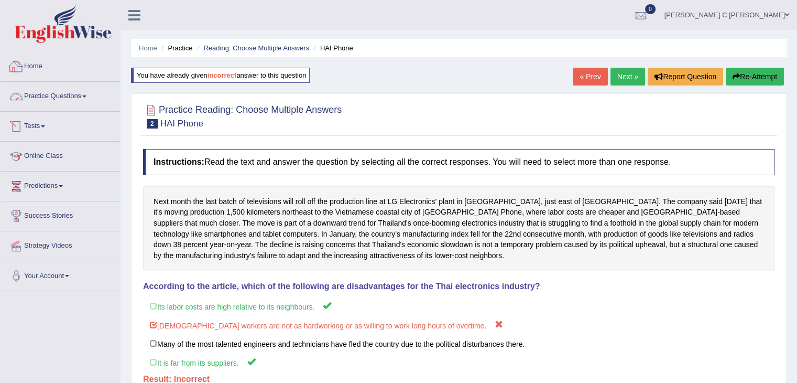
click at [60, 123] on link "Tests" at bounding box center [61, 125] width 120 height 26
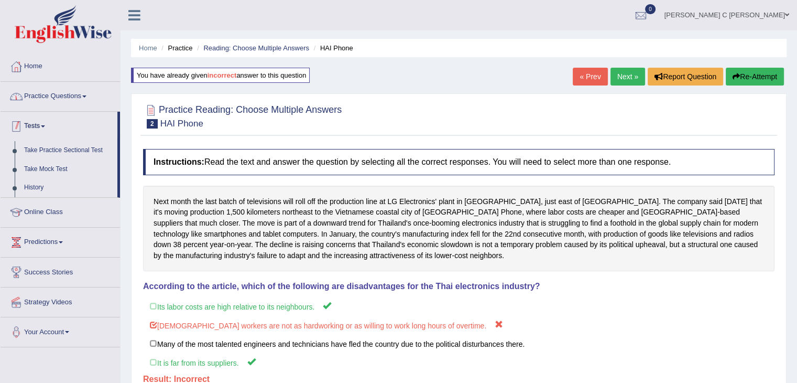
click at [69, 101] on link "Practice Questions" at bounding box center [61, 95] width 120 height 26
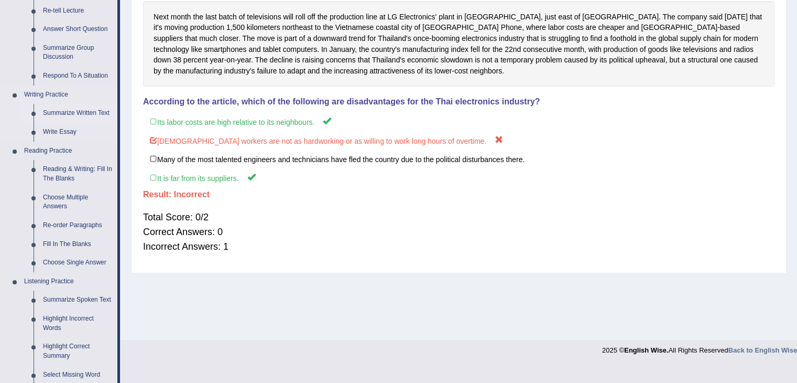
scroll to position [210, 0]
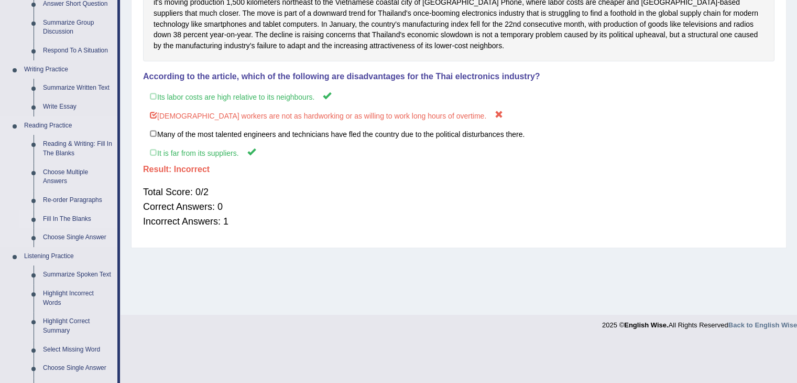
click at [66, 216] on link "Fill In The Blanks" at bounding box center [77, 219] width 79 height 19
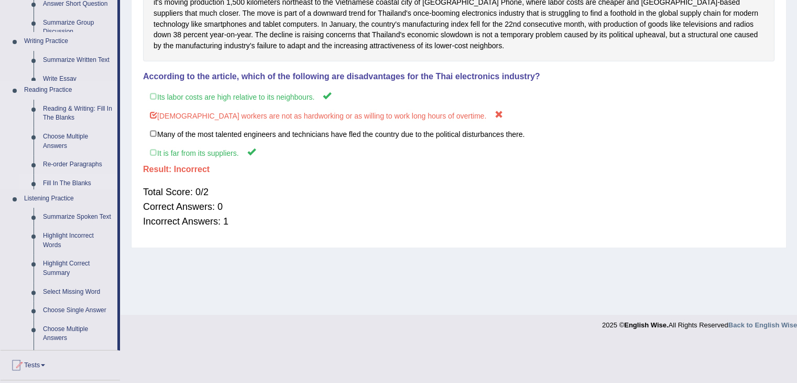
scroll to position [168, 0]
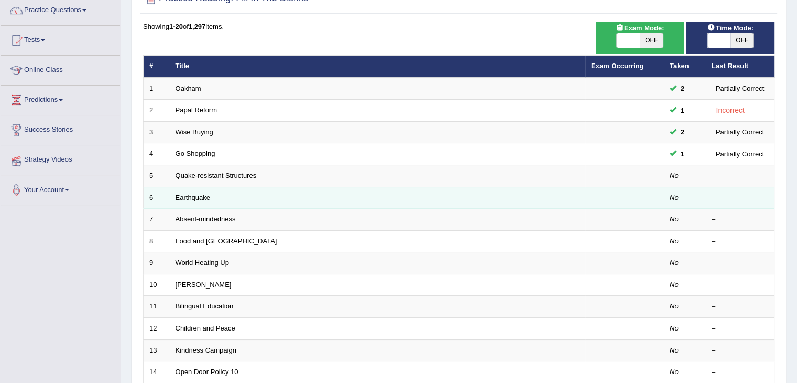
scroll to position [105, 0]
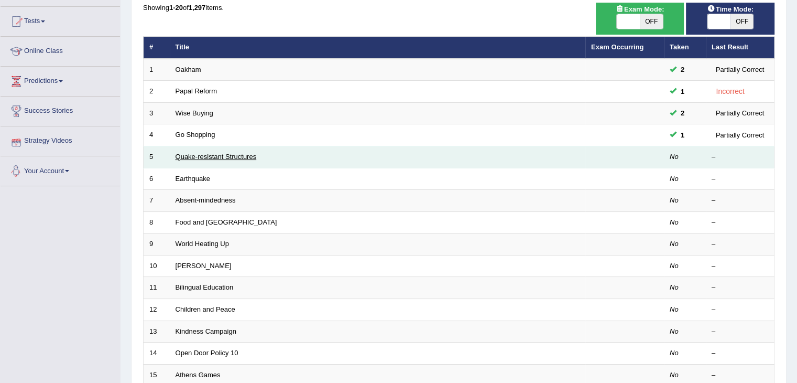
click at [174, 159] on td "Quake-resistant Structures" at bounding box center [378, 157] width 416 height 22
click at [191, 157] on link "Quake-resistant Structures" at bounding box center [216, 157] width 81 height 8
